Goal: Find specific page/section: Find specific page/section

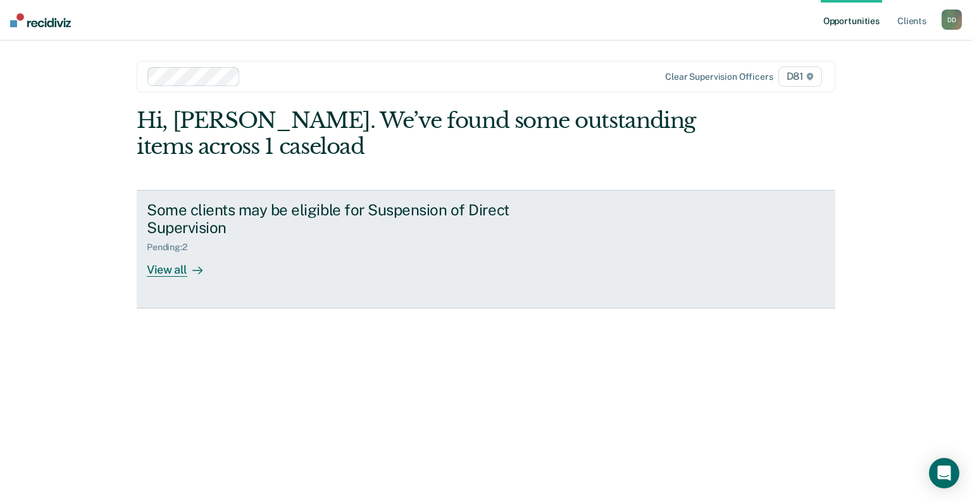
click at [190, 263] on div at bounding box center [194, 270] width 15 height 15
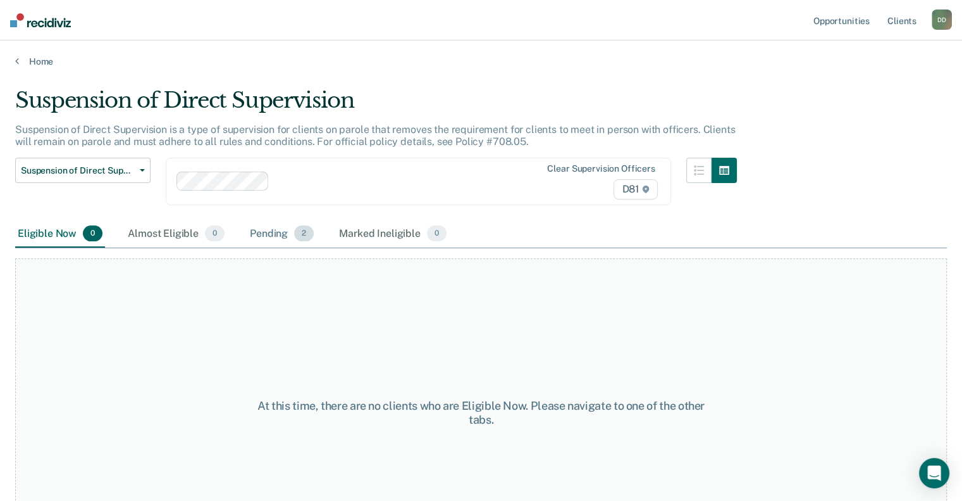
click at [281, 230] on div "Pending 2" at bounding box center [281, 234] width 69 height 28
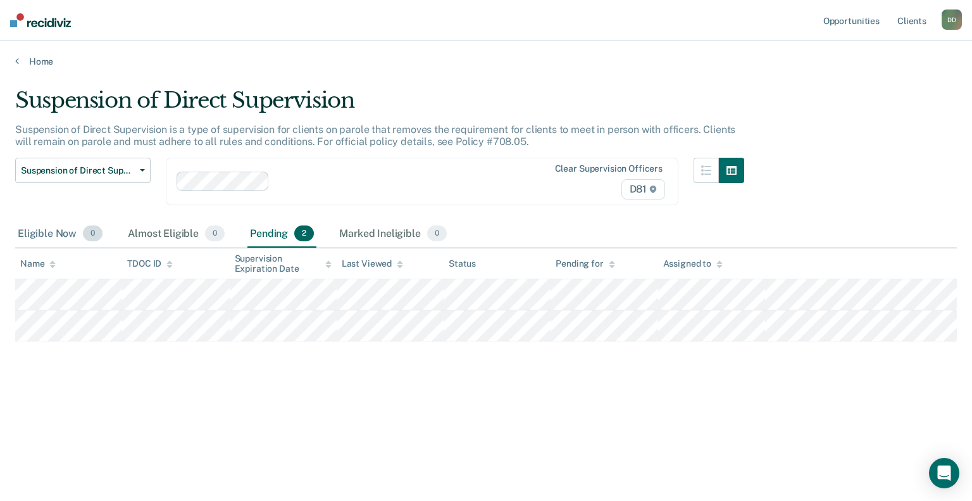
click at [44, 228] on div "Eligible Now 0" at bounding box center [60, 234] width 90 height 28
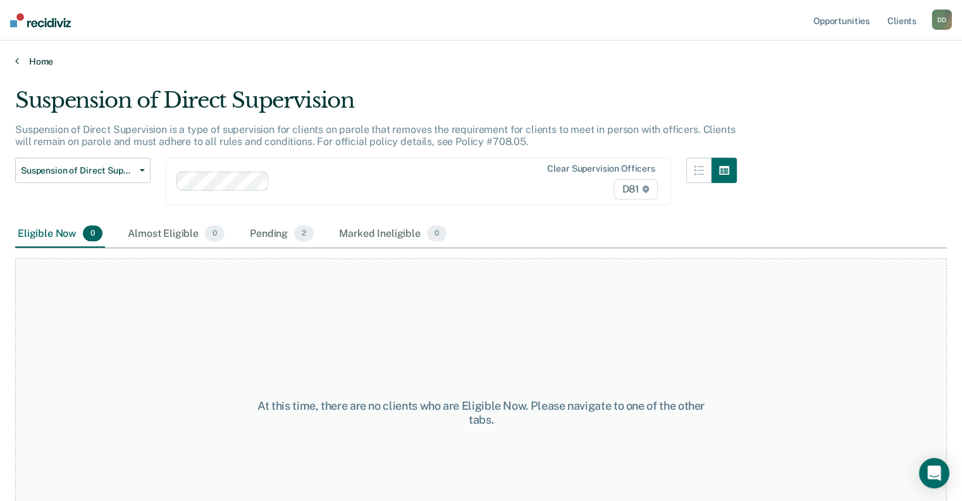
click at [18, 64] on link "Home" at bounding box center [481, 61] width 932 height 11
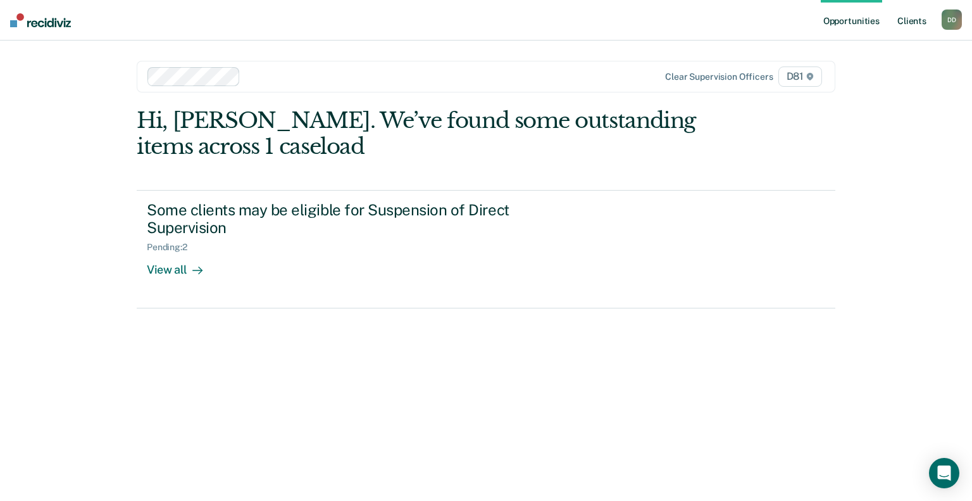
click at [909, 20] on link "Client s" at bounding box center [912, 20] width 34 height 40
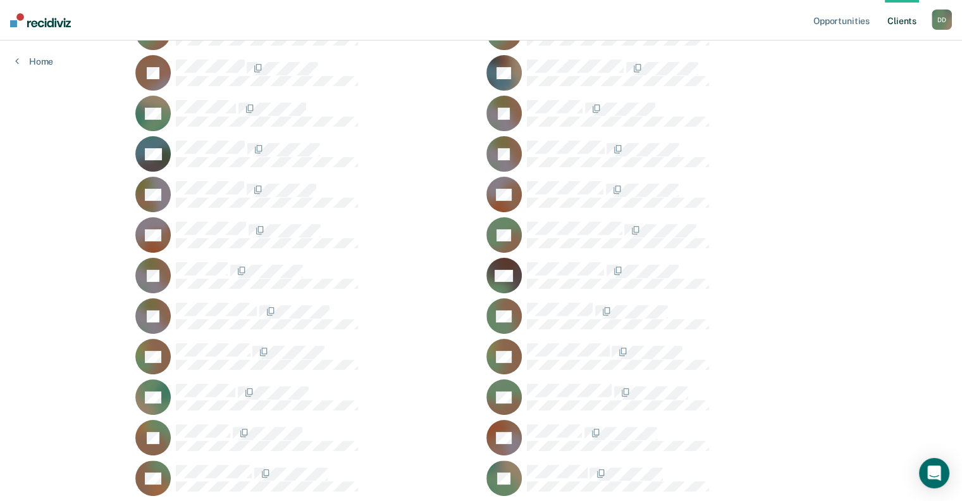
scroll to position [190, 0]
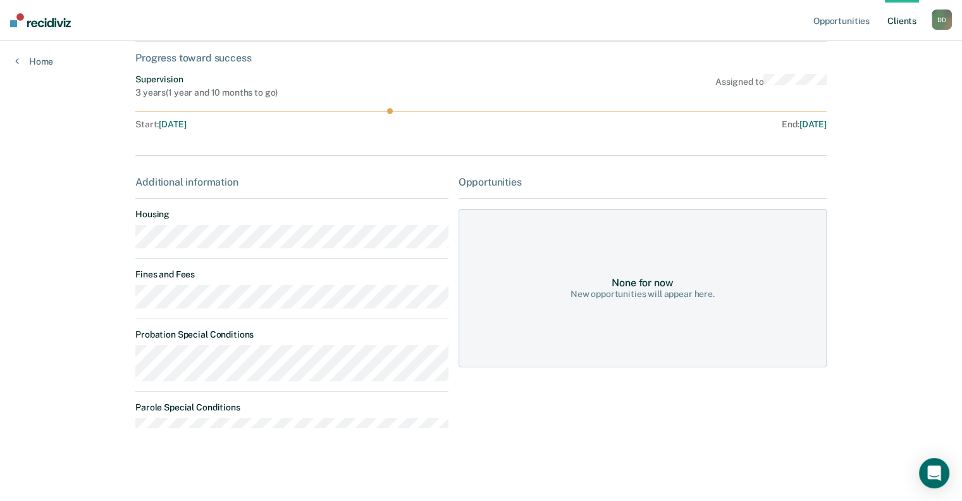
scroll to position [73, 0]
